Goal: Navigation & Orientation: Find specific page/section

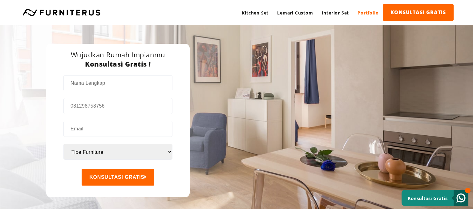
click at [368, 14] on link "Portfolio" at bounding box center [368, 12] width 30 height 17
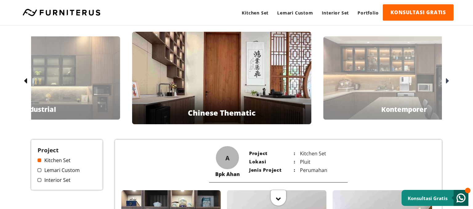
click at [40, 170] on span at bounding box center [40, 170] width 4 height 4
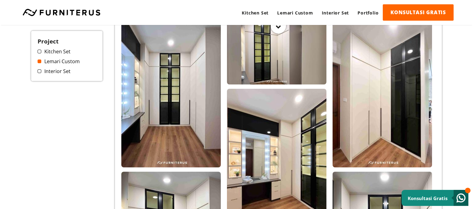
scroll to position [163, 0]
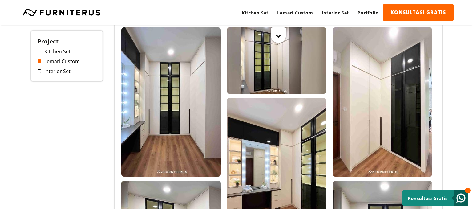
click at [41, 71] on span at bounding box center [40, 71] width 4 height 4
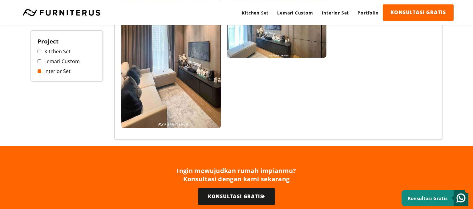
scroll to position [423, 0]
